Goal: Task Accomplishment & Management: Use online tool/utility

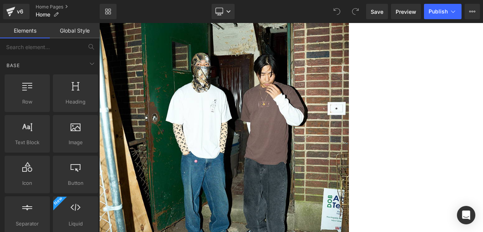
scroll to position [70, 0]
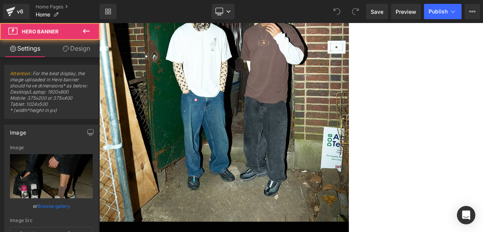
scroll to position [198, 0]
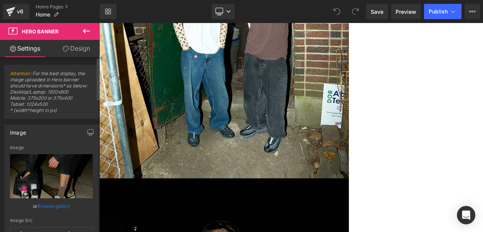
click at [49, 203] on link "Browse gallery" at bounding box center [54, 205] width 33 height 13
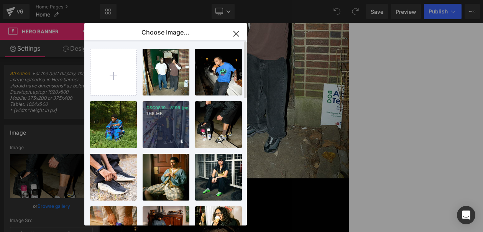
drag, startPoint x: 179, startPoint y: 111, endPoint x: 97, endPoint y: 106, distance: 82.5
click at [179, 111] on p "1.66 MB" at bounding box center [165, 114] width 39 height 6
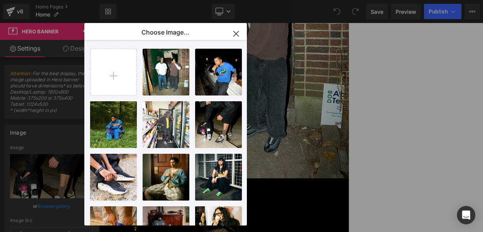
type input "[URL][DOMAIN_NAME]"
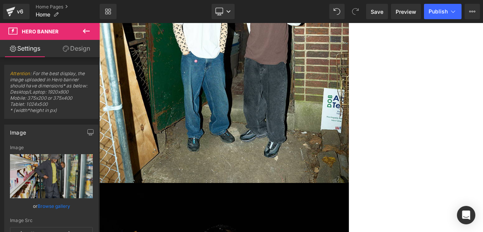
scroll to position [190, 0]
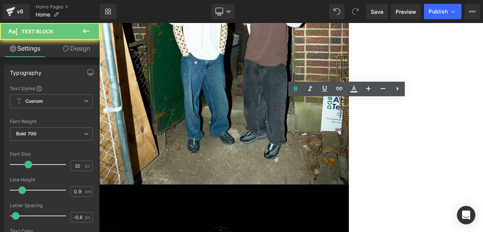
drag, startPoint x: 439, startPoint y: 121, endPoint x: 326, endPoint y: 115, distance: 113.6
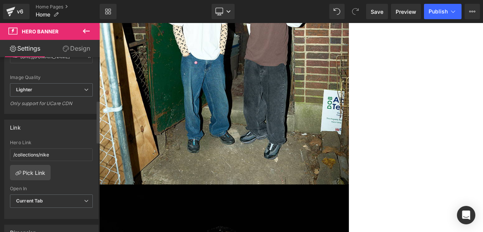
scroll to position [178, 0]
click at [36, 164] on link "Pick Link" at bounding box center [30, 171] width 41 height 15
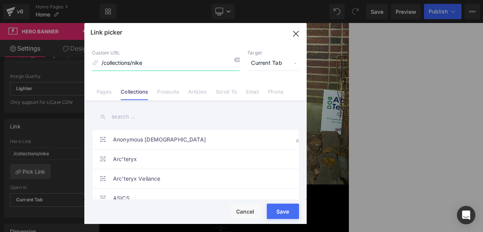
scroll to position [315, 0]
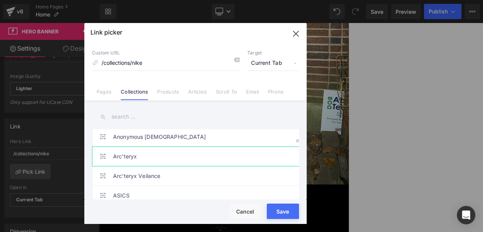
click at [183, 155] on link "Arc’teryx" at bounding box center [197, 156] width 169 height 19
type input "/collections/arc-teryx"
click at [295, 209] on button "Save" at bounding box center [283, 210] width 32 height 15
type input "/collections/arc-teryx"
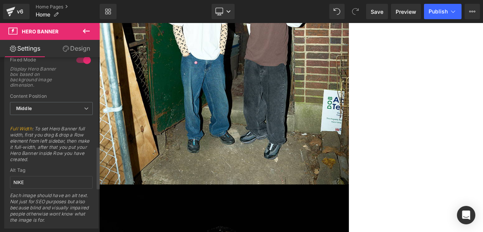
scroll to position [366, 0]
drag, startPoint x: 38, startPoint y: 180, endPoint x: 0, endPoint y: 162, distance: 41.8
click at [0, 162] on div "Dimension 1 Fixed Mode Display Hero Banner box based on background image dimens…" at bounding box center [51, 129] width 103 height 198
type input "ARC'TERYX"
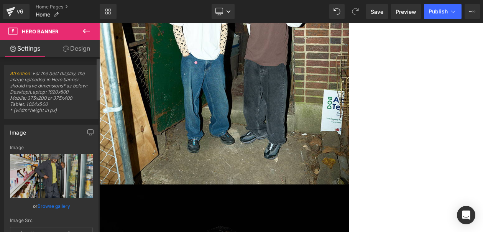
click at [44, 208] on link "Browse gallery" at bounding box center [54, 205] width 33 height 13
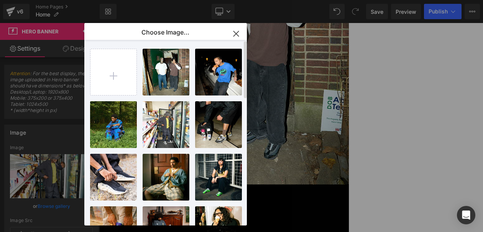
click at [122, 96] on div "DSC0875...8756.jpg 377.55 KB Delete image? Yes No DSC0841...8412.jpg 188.87 KB …" at bounding box center [170, 134] width 160 height 188
click at [118, 87] on input "file" at bounding box center [113, 72] width 46 height 46
type input "C:\fakepath\1.jpg"
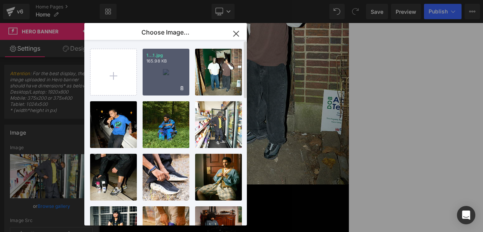
click at [165, 65] on div "1...1.jpg 165.98 KB" at bounding box center [166, 72] width 47 height 47
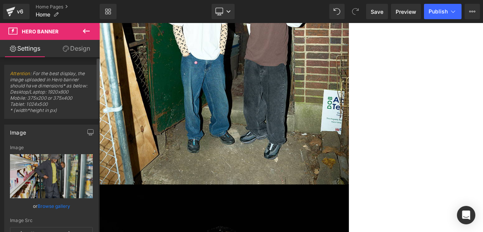
click at [50, 208] on link "Browse gallery" at bounding box center [54, 205] width 33 height 13
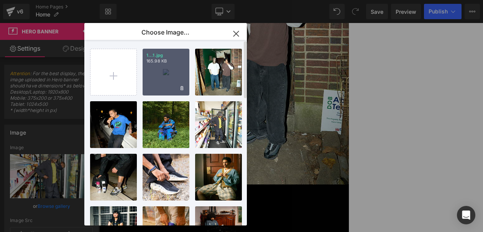
click at [153, 71] on div "1...1.jpg 165.98 KB" at bounding box center [166, 72] width 47 height 47
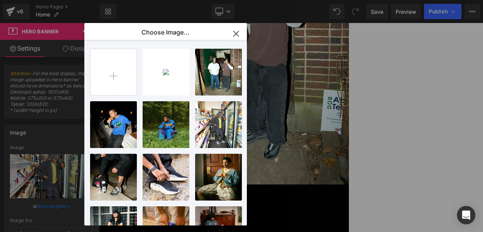
type input "[URL][DOMAIN_NAME]"
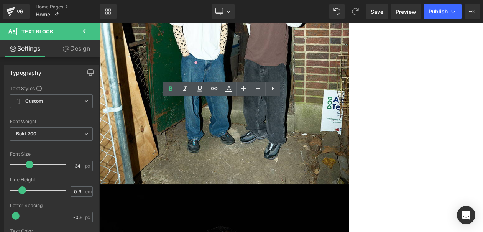
drag, startPoint x: 298, startPoint y: 123, endPoint x: 203, endPoint y: 123, distance: 95.0
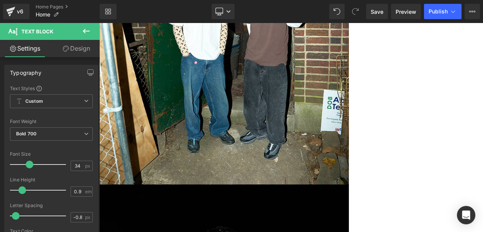
scroll to position [188, 0]
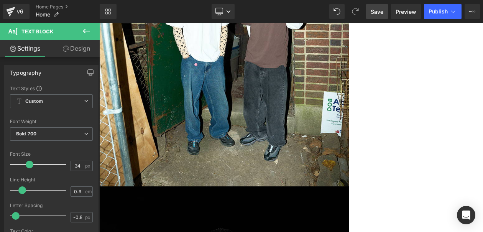
click at [374, 7] on link "Save" at bounding box center [377, 11] width 22 height 15
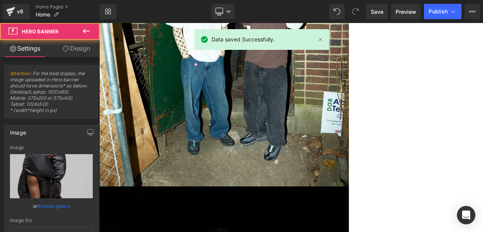
type input "[URL][DOMAIN_NAME]"
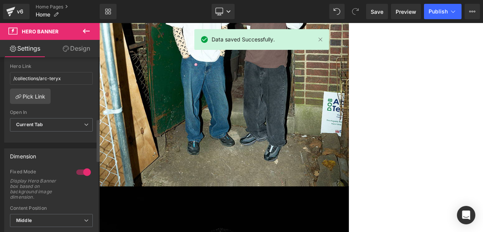
scroll to position [253, 0]
click at [36, 100] on link "Pick Link" at bounding box center [30, 96] width 41 height 15
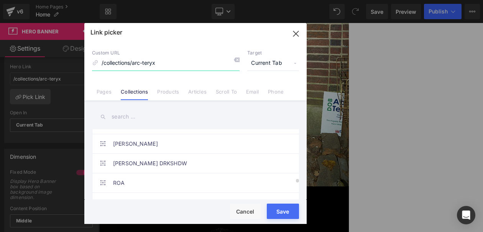
scroll to position [1812, 0]
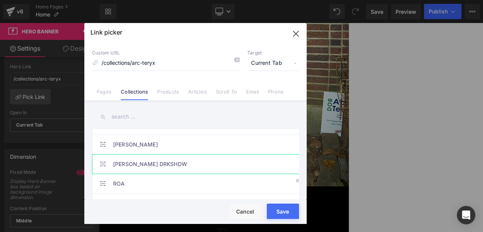
click at [211, 165] on link "[PERSON_NAME] DRKSHDW" at bounding box center [197, 163] width 169 height 19
type input "/collections/[PERSON_NAME]-drkshdw"
click at [279, 211] on button "Save" at bounding box center [283, 210] width 32 height 15
type input "/collections/[PERSON_NAME]-drkshdw"
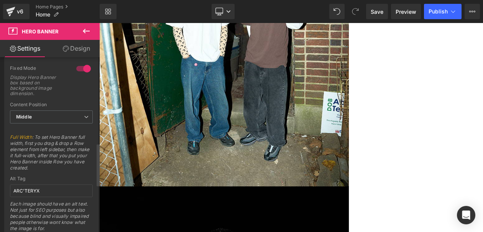
scroll to position [361, 0]
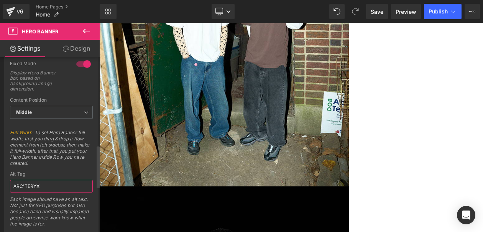
drag, startPoint x: 48, startPoint y: 183, endPoint x: 0, endPoint y: 157, distance: 53.8
click at [0, 164] on div "Dimension 1 Fixed Mode Display Hero Banner box based on background image dimens…" at bounding box center [51, 133] width 103 height 198
drag, startPoint x: 64, startPoint y: 187, endPoint x: 0, endPoint y: 146, distance: 75.5
click at [0, 146] on div "Dimension 1 Fixed Mode Display Hero Banner box based on background image dimens…" at bounding box center [51, 133] width 103 height 198
type input "[PERSON_NAME] DRKSHDW"
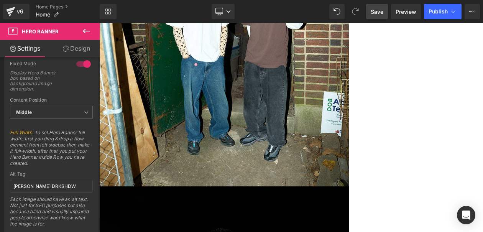
click at [376, 8] on span "Save" at bounding box center [376, 12] width 13 height 8
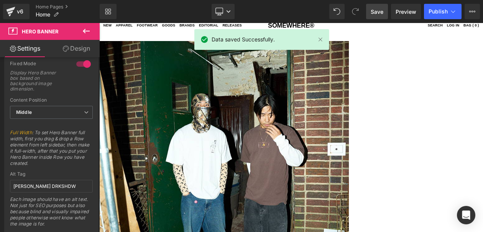
scroll to position [21, 0]
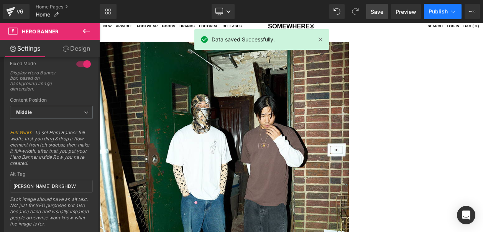
click at [436, 14] on span "Publish" at bounding box center [437, 11] width 19 height 6
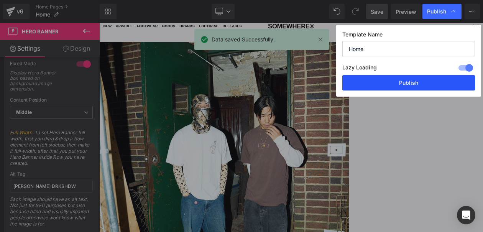
drag, startPoint x: 413, startPoint y: 87, endPoint x: 379, endPoint y: 77, distance: 35.6
click at [412, 87] on button "Publish" at bounding box center [408, 82] width 133 height 15
